Goal: Find specific page/section: Find specific page/section

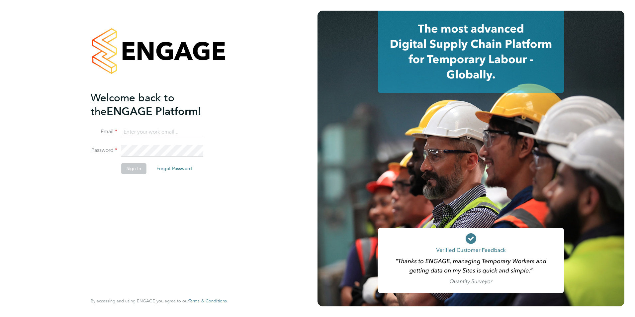
type input "michelle.ings@hrgo.co.uk"
click at [130, 169] on button "Sign In" at bounding box center [133, 168] width 25 height 11
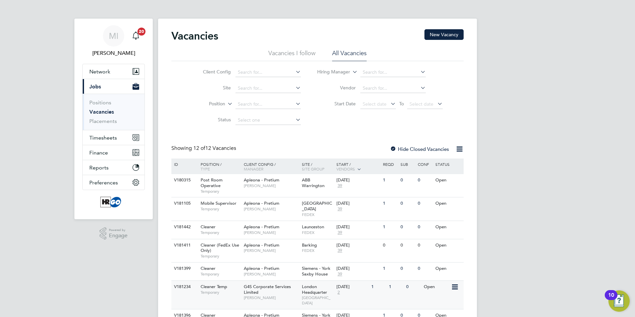
click at [348, 289] on div "26 Sep 2025 2" at bounding box center [352, 289] width 35 height 18
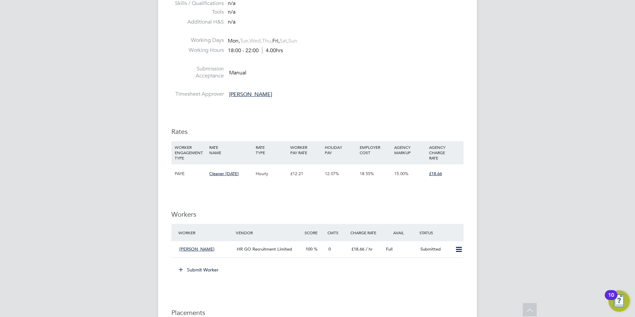
scroll to position [332, 0]
